Goal: Check status

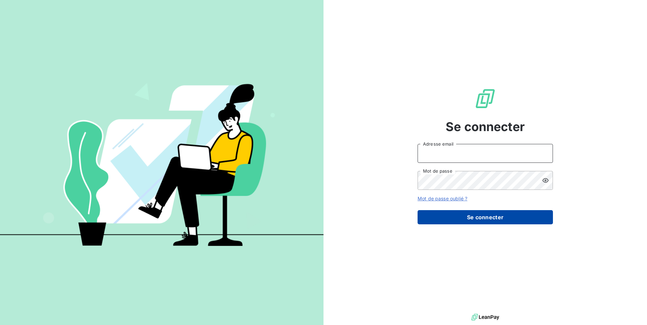
type input "christolhommes@arceurope.fr"
click at [453, 220] on button "Se connecter" at bounding box center [485, 217] width 135 height 14
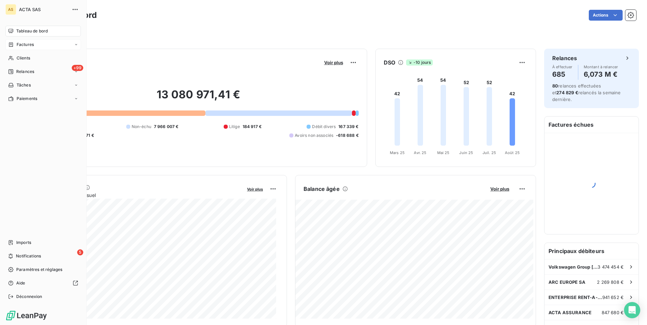
click at [26, 45] on span "Factures" at bounding box center [25, 45] width 17 height 6
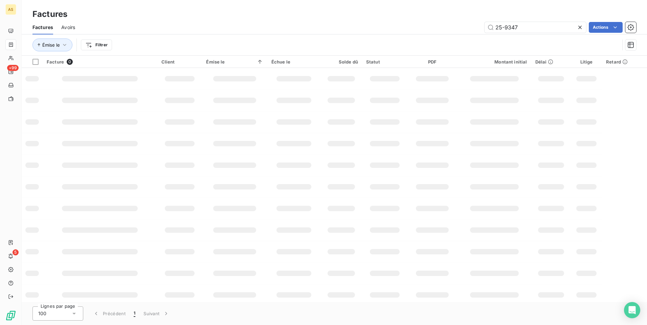
drag, startPoint x: 550, startPoint y: 26, endPoint x: 463, endPoint y: 26, distance: 87.0
click at [463, 26] on div "25-9347 Actions" at bounding box center [359, 27] width 553 height 11
click at [518, 42] on div "Émise le Filtrer" at bounding box center [325, 45] width 587 height 13
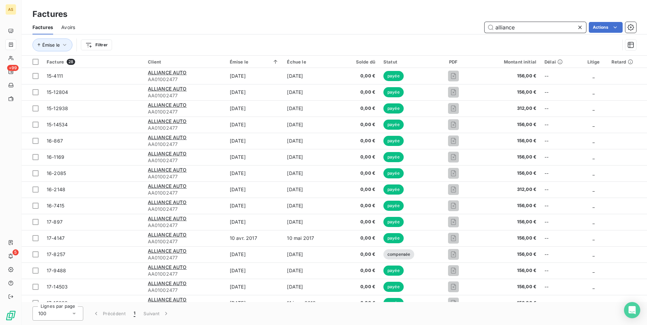
click at [523, 29] on input "alliance" at bounding box center [536, 27] width 102 height 11
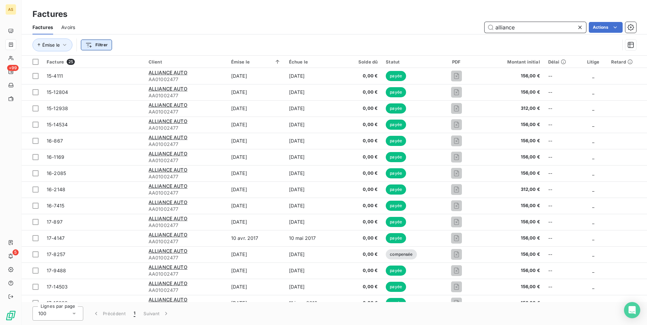
type input "alliance"
click at [91, 47] on html "AS +99 5 Factures Factures Avoirs alliance Actions Émise le Filtrer Facture 25 …" at bounding box center [323, 162] width 647 height 325
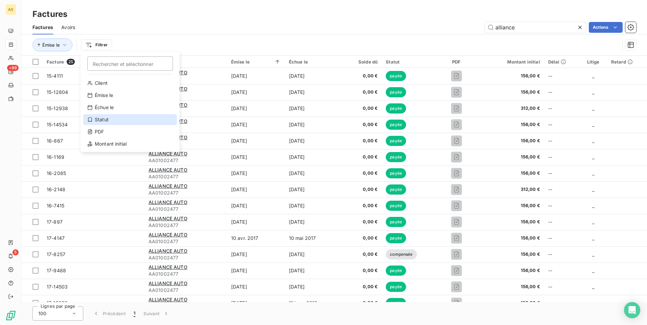
click at [97, 115] on div "Statut" at bounding box center [130, 119] width 94 height 11
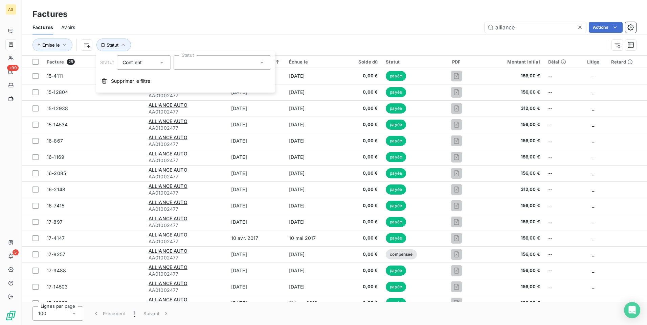
click at [264, 63] on icon at bounding box center [261, 62] width 7 height 7
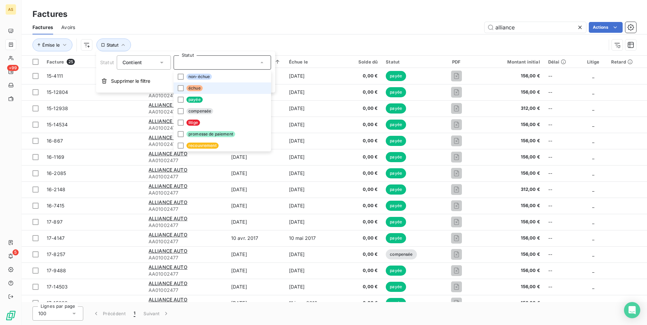
click at [220, 91] on li "échue" at bounding box center [222, 89] width 97 height 12
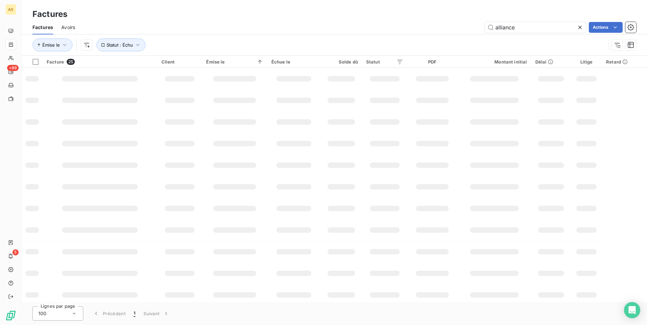
click at [241, 28] on div "alliance Actions" at bounding box center [359, 27] width 553 height 11
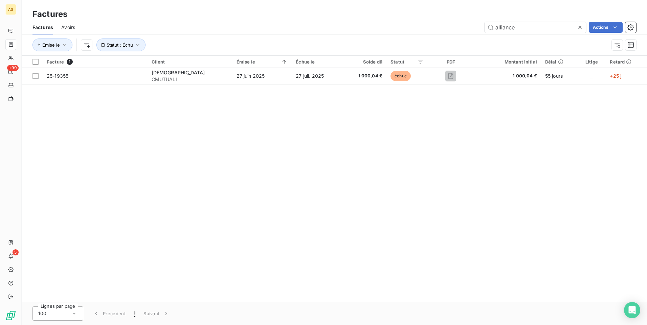
click at [54, 162] on div "Facture 1 Client Émise le Échue le Solde dû Statut PDF Montant initial Délai Li…" at bounding box center [334, 179] width 625 height 247
drag, startPoint x: 534, startPoint y: 31, endPoint x: 491, endPoint y: 27, distance: 43.2
click at [491, 27] on input "alliance" at bounding box center [536, 27] width 102 height 11
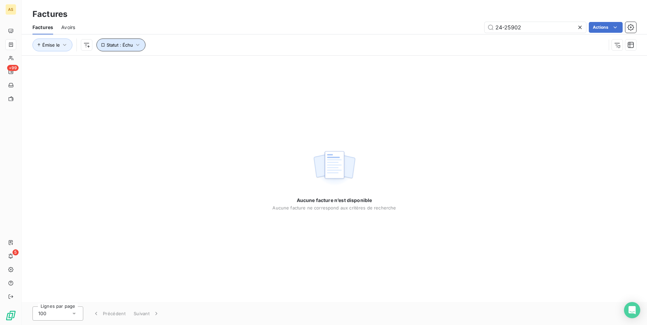
click at [135, 47] on icon "button" at bounding box center [137, 45] width 7 height 7
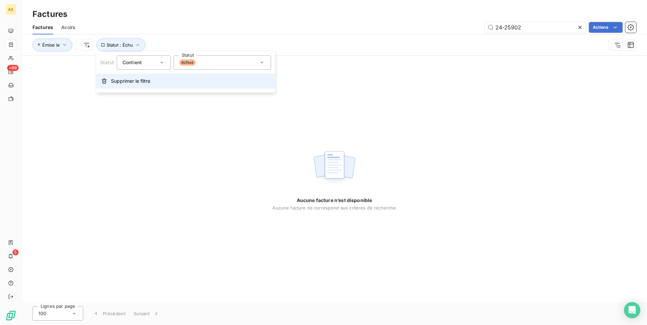
click at [118, 78] on span "Supprimer le filtre" at bounding box center [130, 81] width 39 height 7
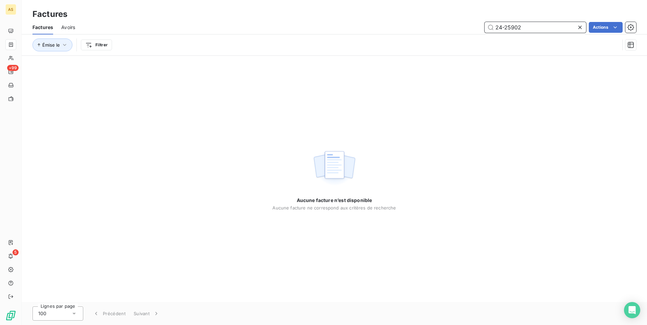
click at [528, 28] on input "24-25902" at bounding box center [536, 27] width 102 height 11
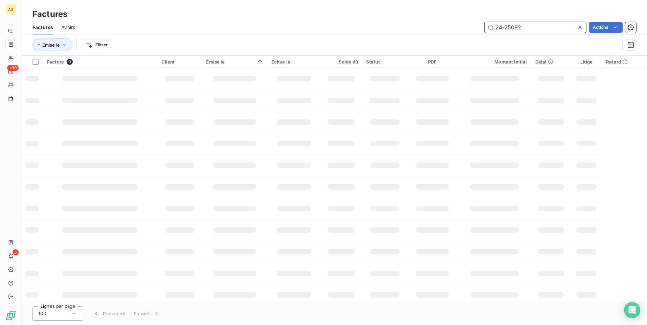
type input "24-25092"
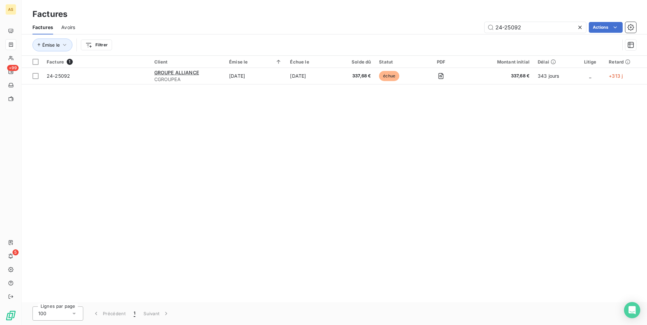
click at [216, 231] on div "Facture 1 Client Émise le Échue le Solde dû Statut PDF Montant initial Délai Li…" at bounding box center [334, 179] width 625 height 247
